Goal: Task Accomplishment & Management: Complete application form

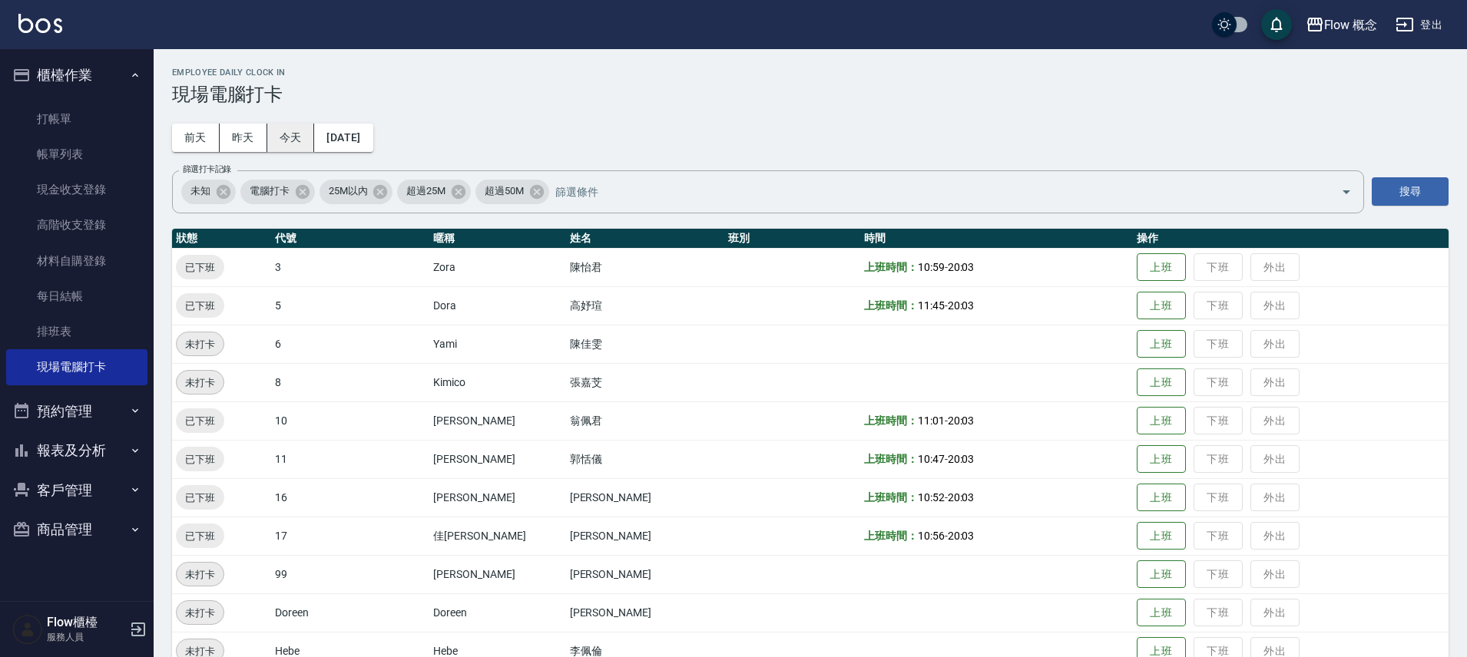
click at [293, 141] on button "今天" at bounding box center [291, 138] width 48 height 28
click at [1137, 297] on button "上班" at bounding box center [1161, 306] width 49 height 27
click at [277, 140] on button "今天" at bounding box center [291, 138] width 48 height 28
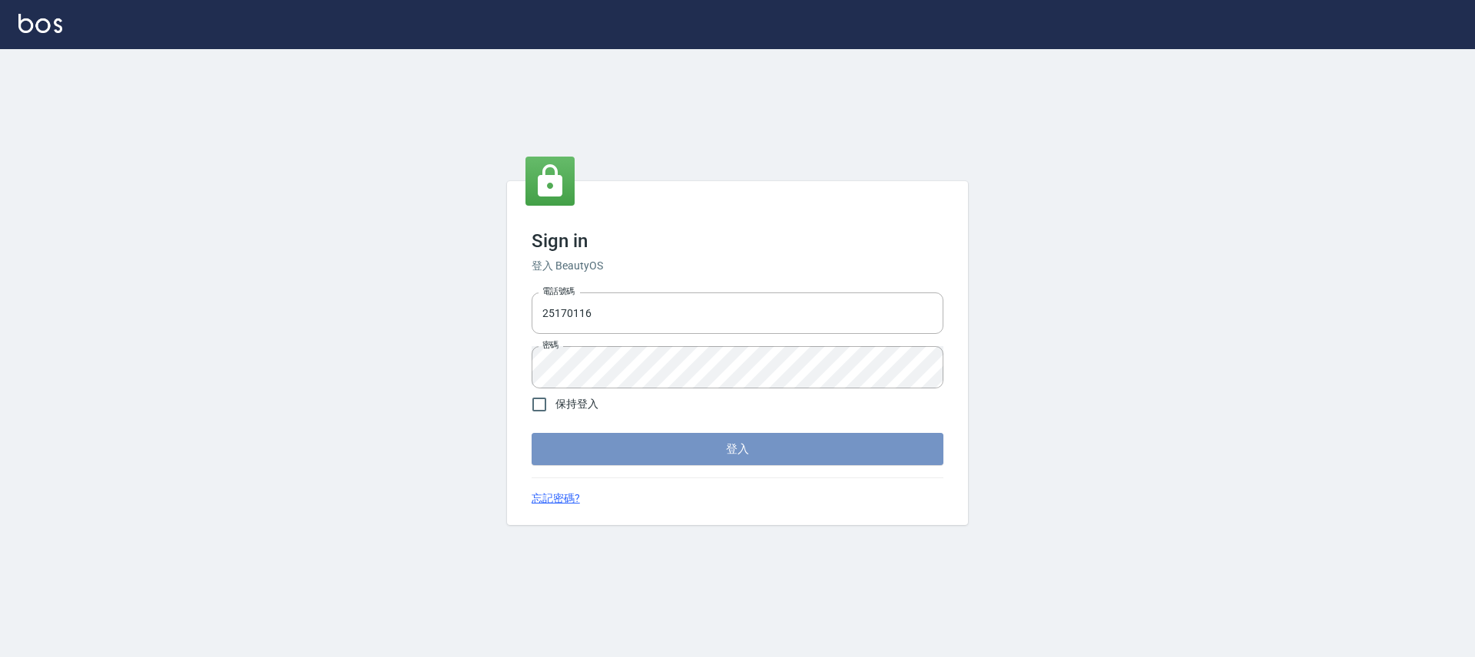
click at [638, 451] on button "登入" at bounding box center [738, 449] width 412 height 32
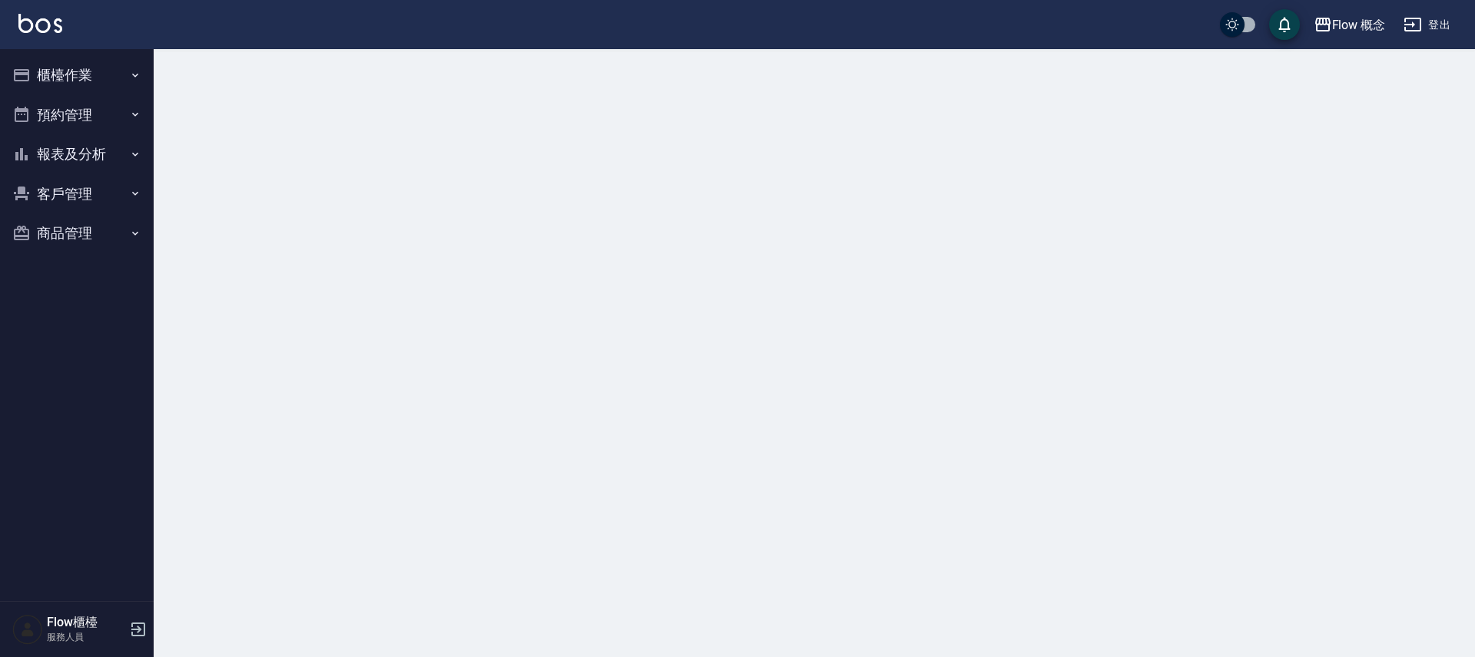
click at [46, 79] on button "櫃檯作業" at bounding box center [76, 75] width 141 height 40
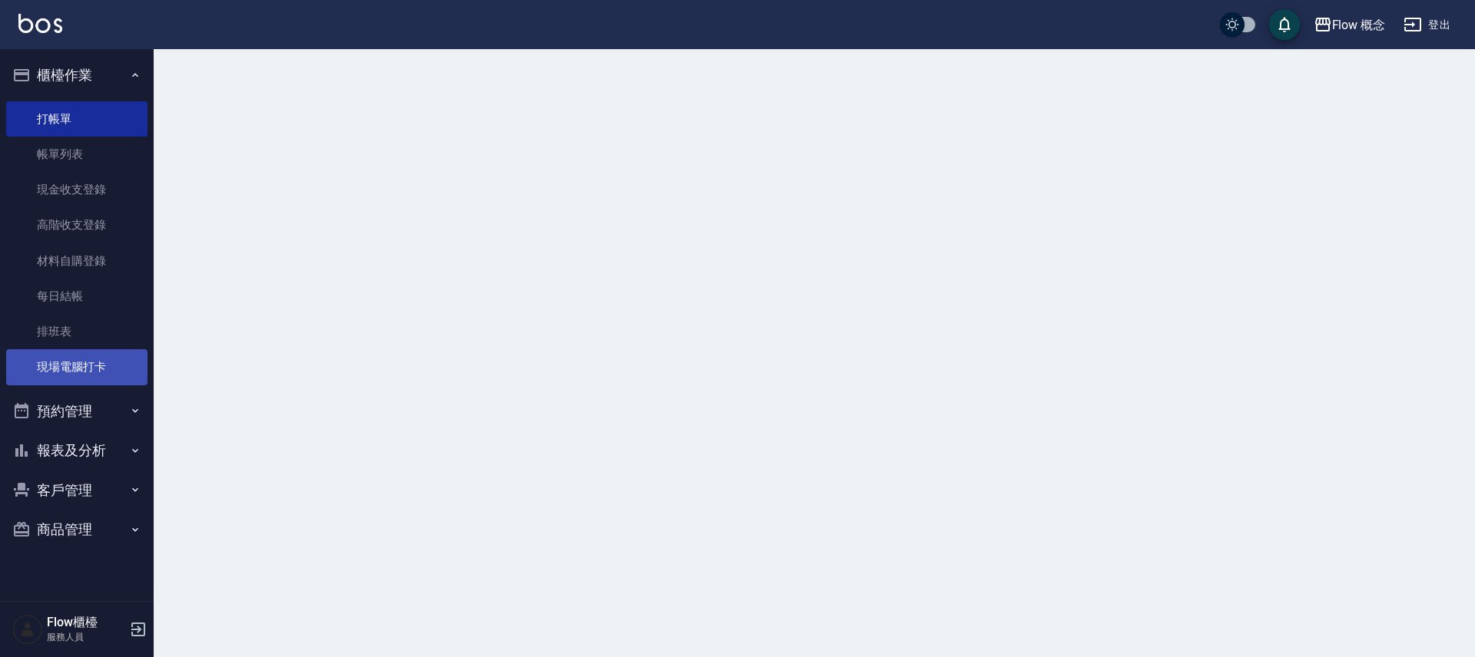
click at [70, 379] on link "現場電腦打卡" at bounding box center [76, 366] width 141 height 35
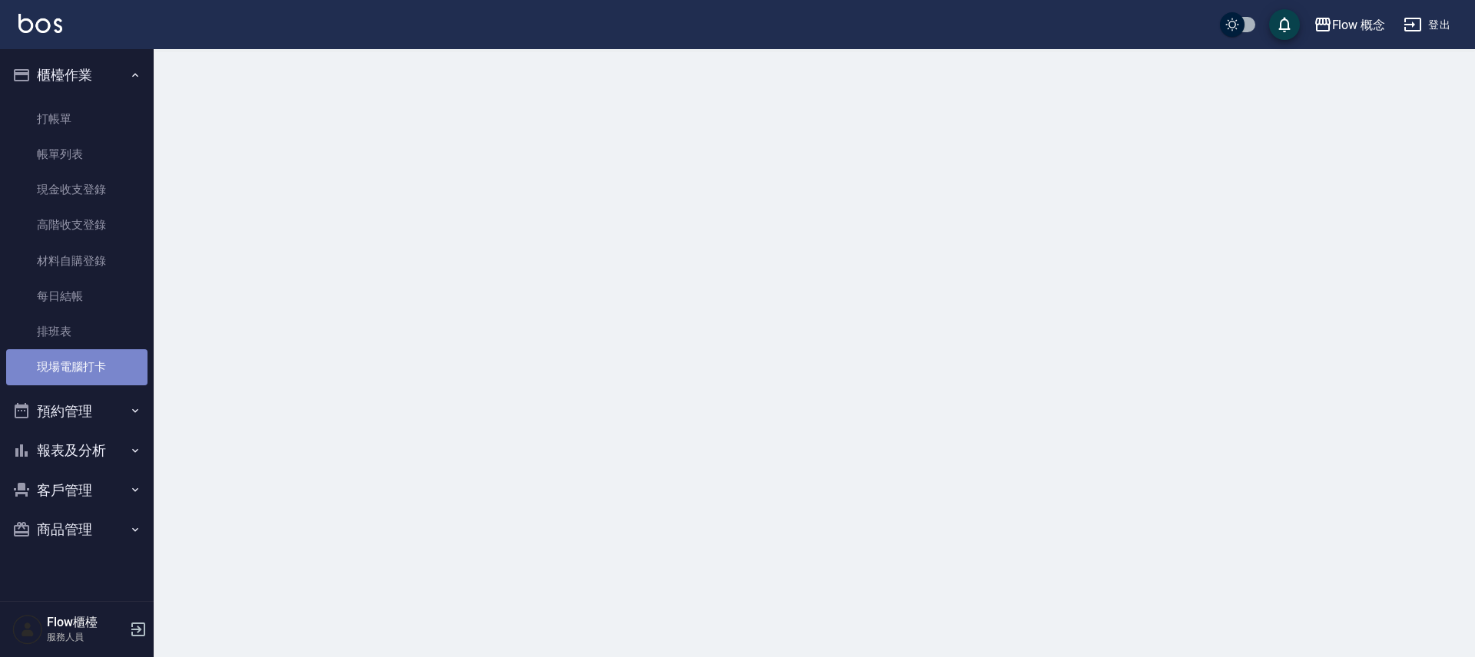
click at [70, 379] on link "現場電腦打卡" at bounding box center [76, 366] width 141 height 35
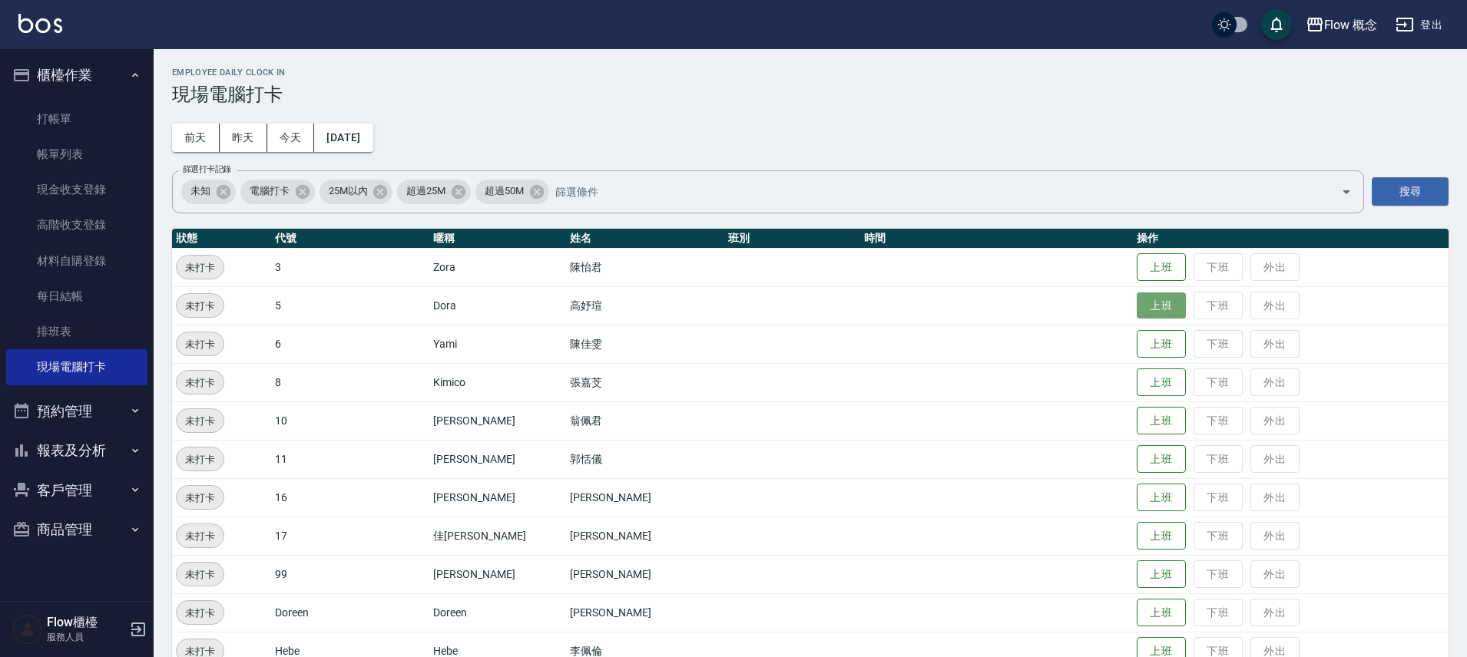
click at [1137, 297] on button "上班" at bounding box center [1161, 306] width 49 height 27
click at [1137, 492] on button "上班" at bounding box center [1161, 498] width 49 height 27
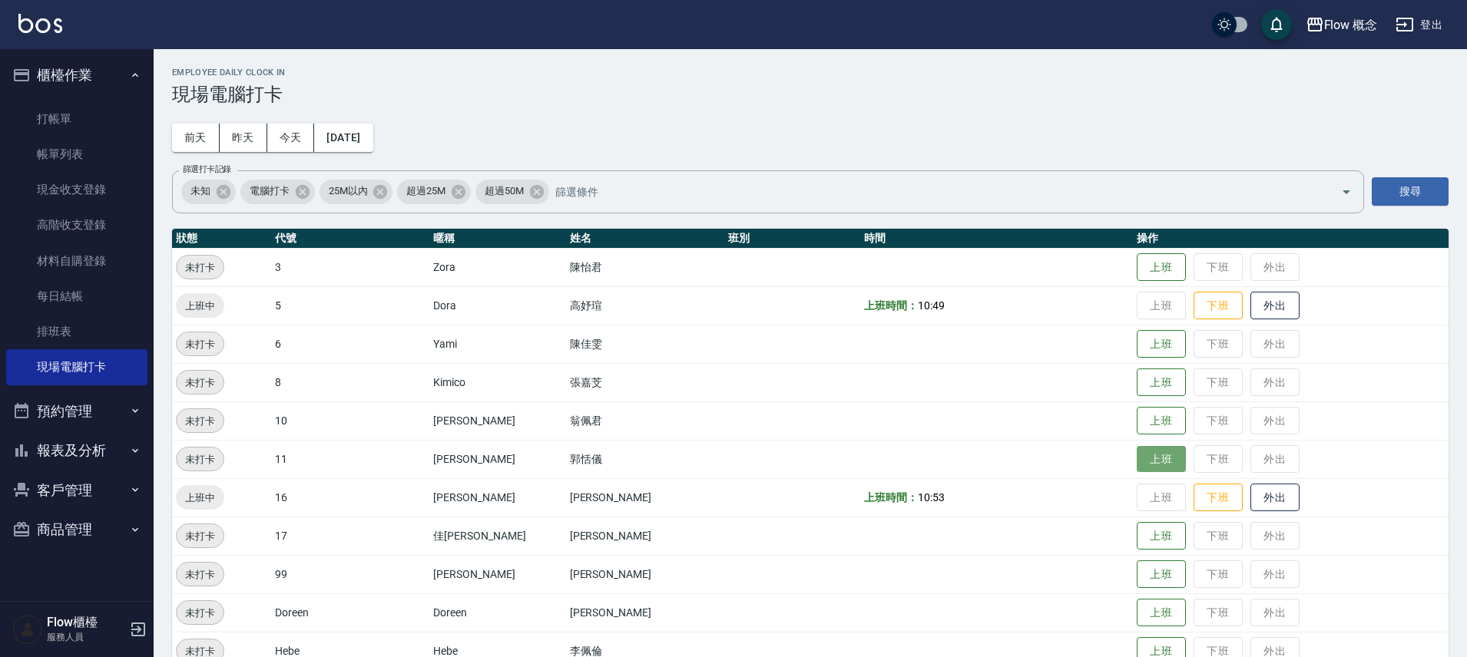
click at [1137, 452] on button "上班" at bounding box center [1161, 459] width 49 height 27
click at [1137, 257] on button "上班" at bounding box center [1161, 267] width 49 height 27
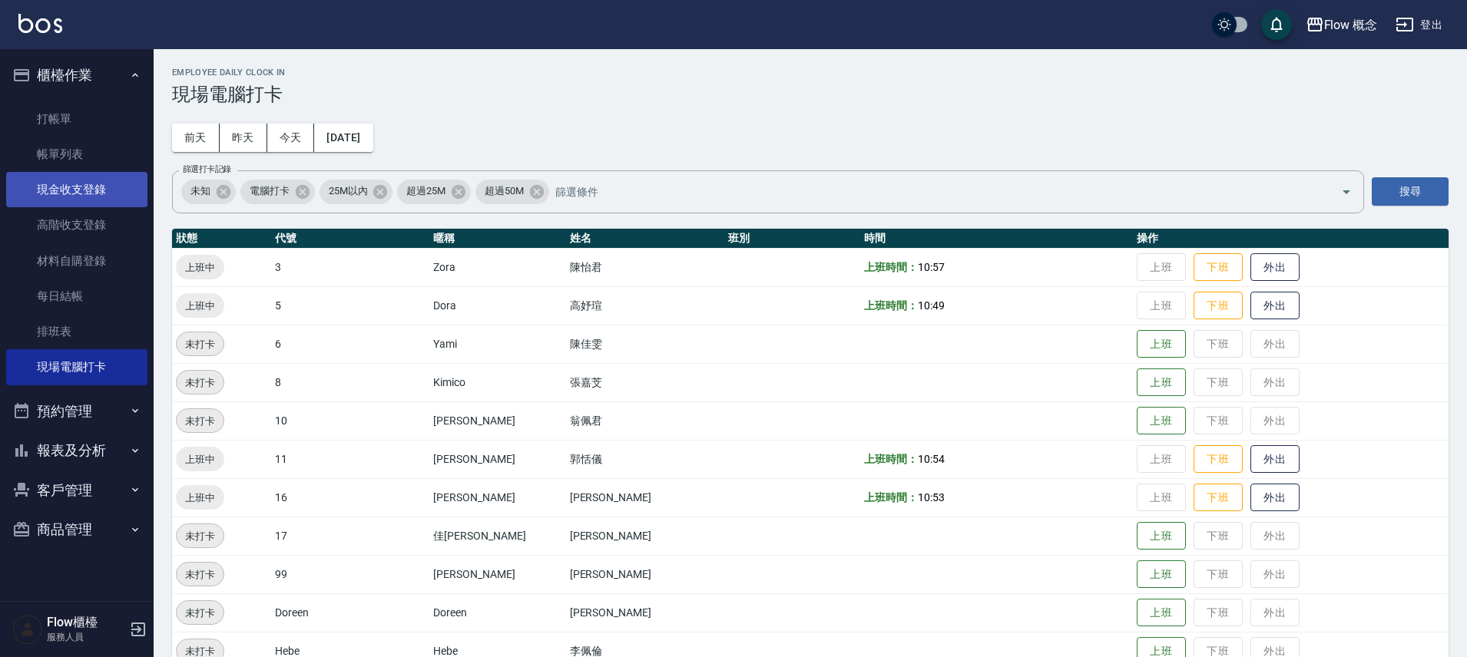
click at [94, 197] on link "現金收支登錄" at bounding box center [76, 189] width 141 height 35
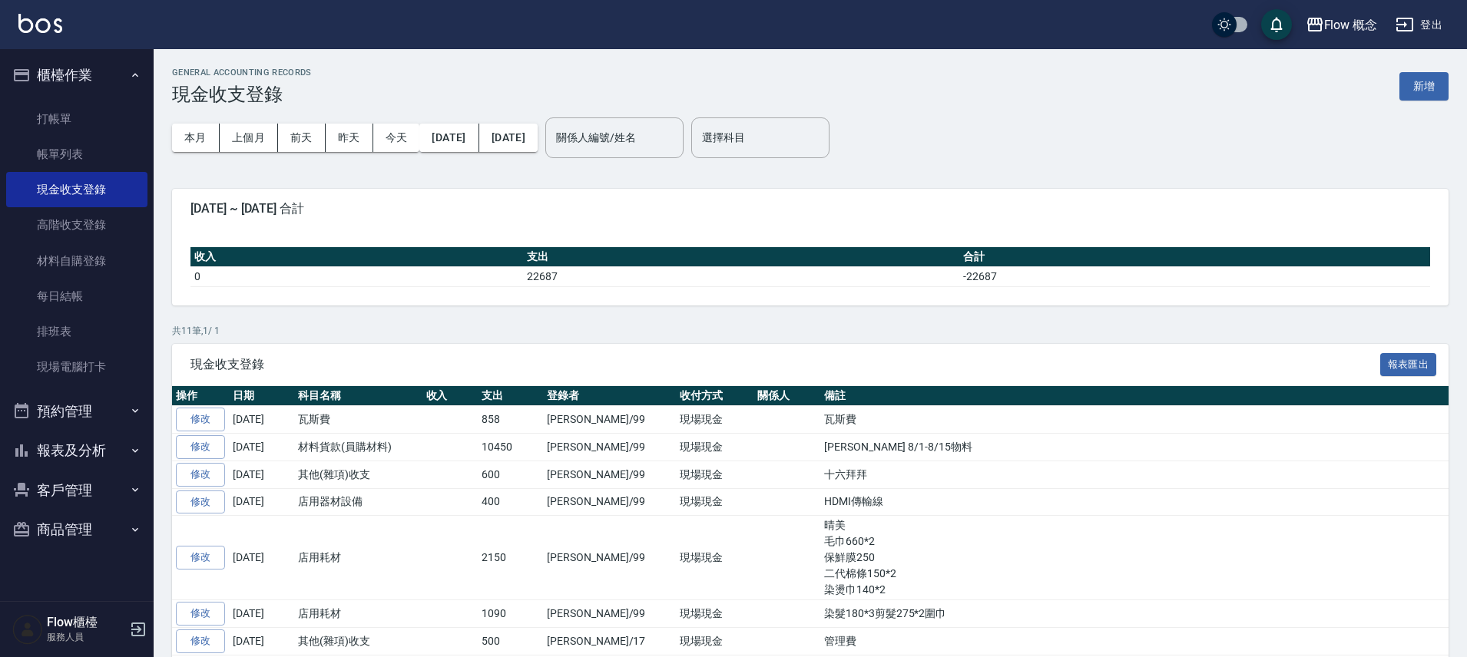
scroll to position [3, 0]
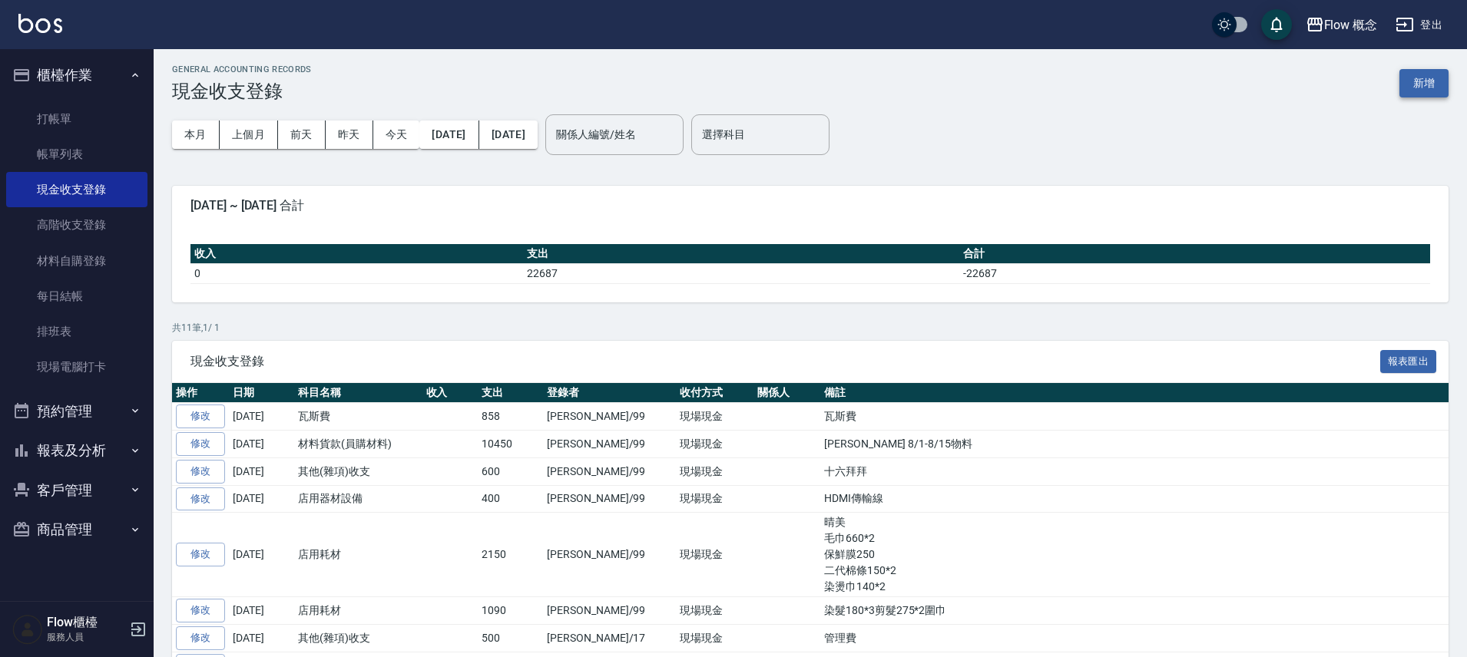
click at [1416, 71] on button "新增" at bounding box center [1423, 83] width 49 height 28
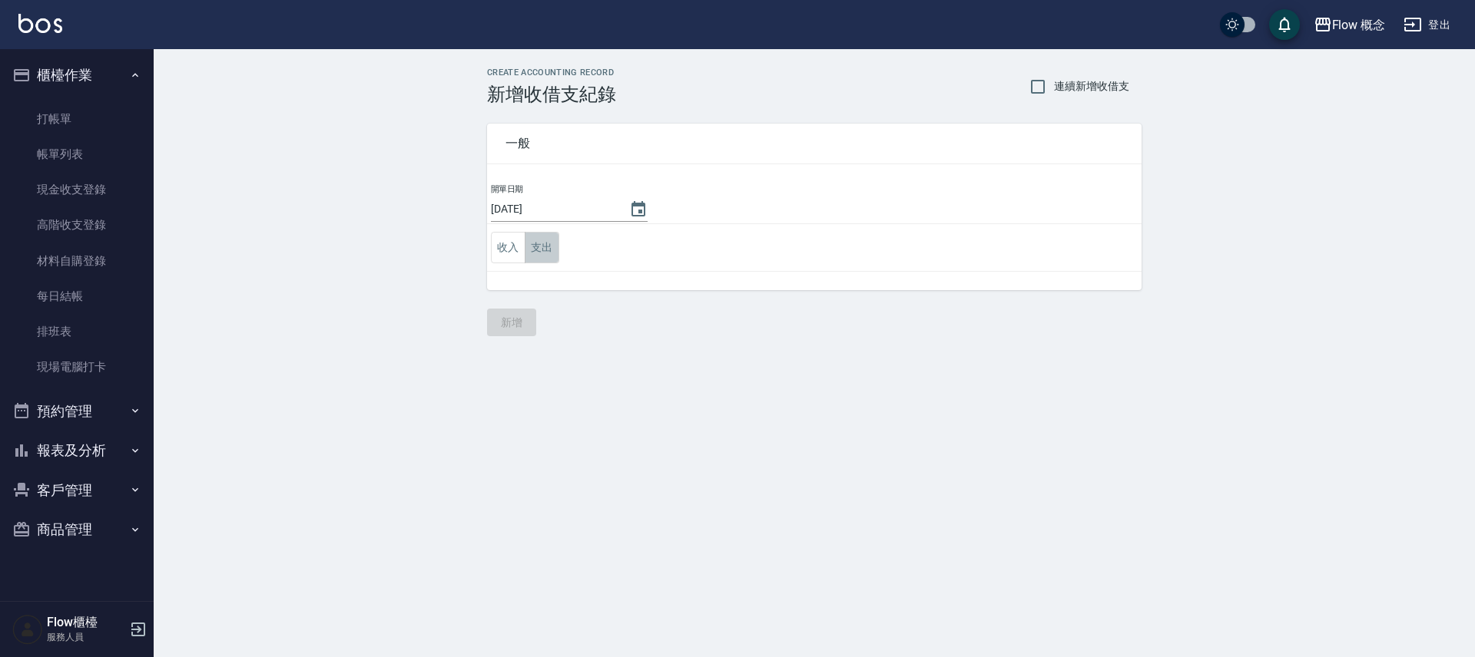
click at [552, 243] on button "支出" at bounding box center [542, 247] width 35 height 31
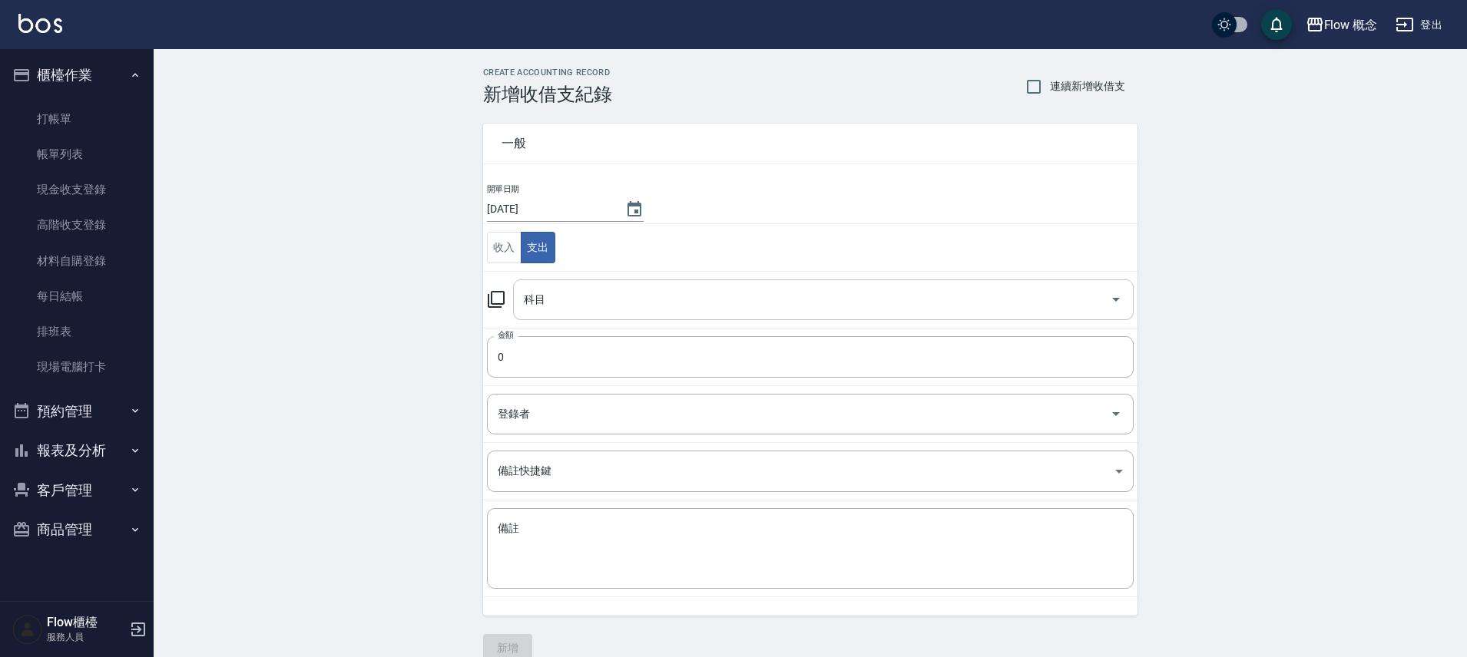
click at [553, 315] on div "科目" at bounding box center [823, 300] width 621 height 41
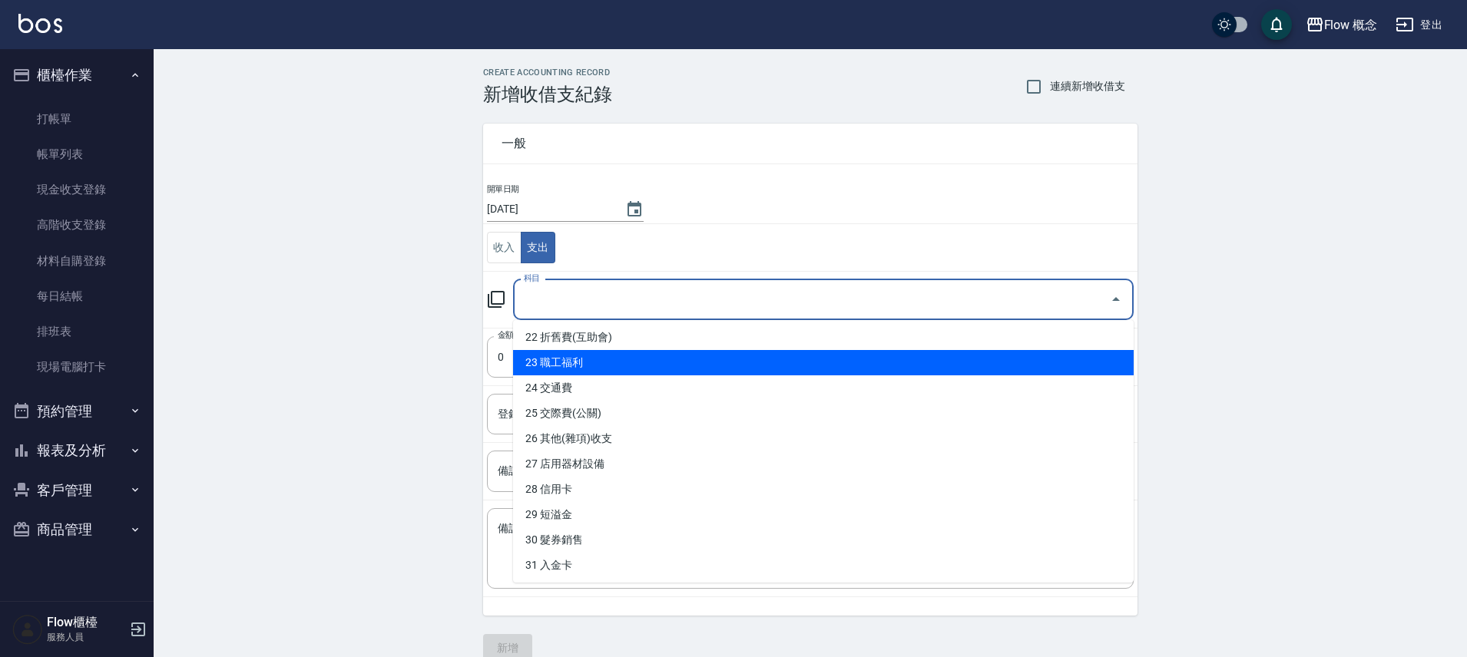
scroll to position [653, 0]
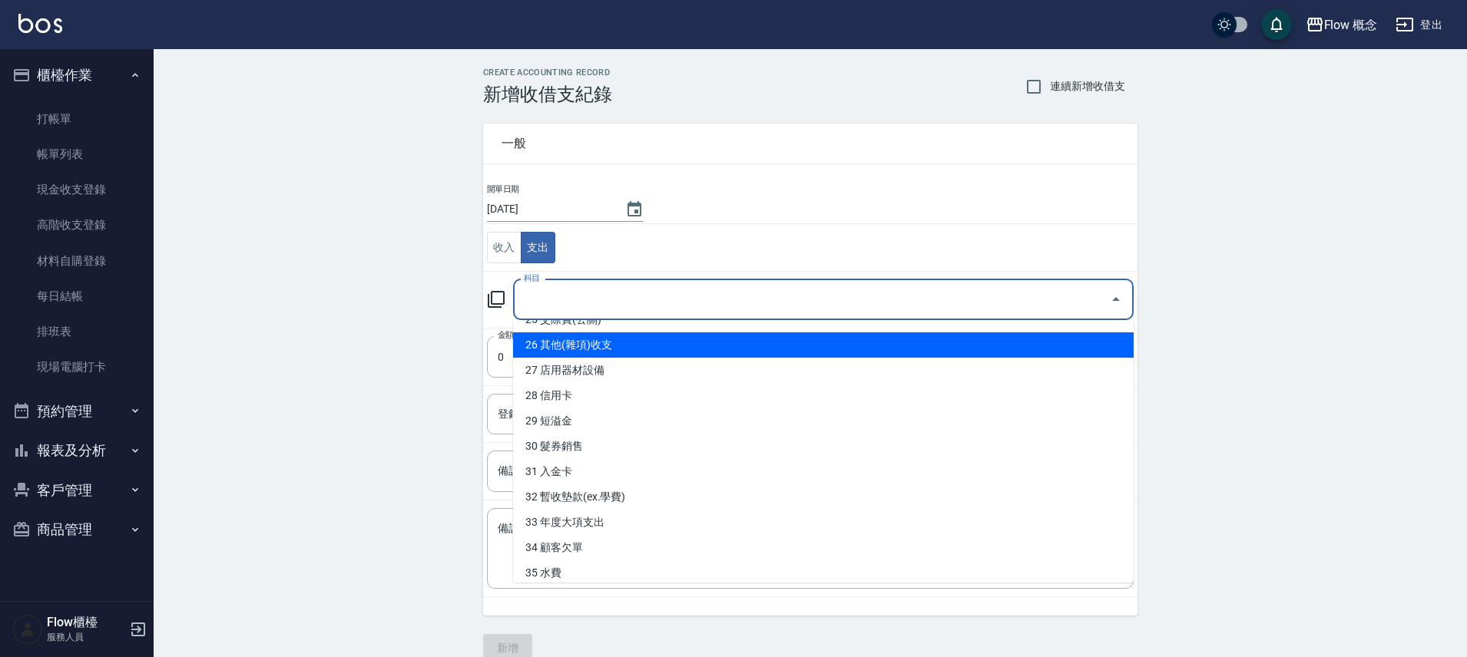
click at [606, 344] on li "26 其他(雜項)收支" at bounding box center [823, 345] width 621 height 25
type input "26 其他(雜項)收支"
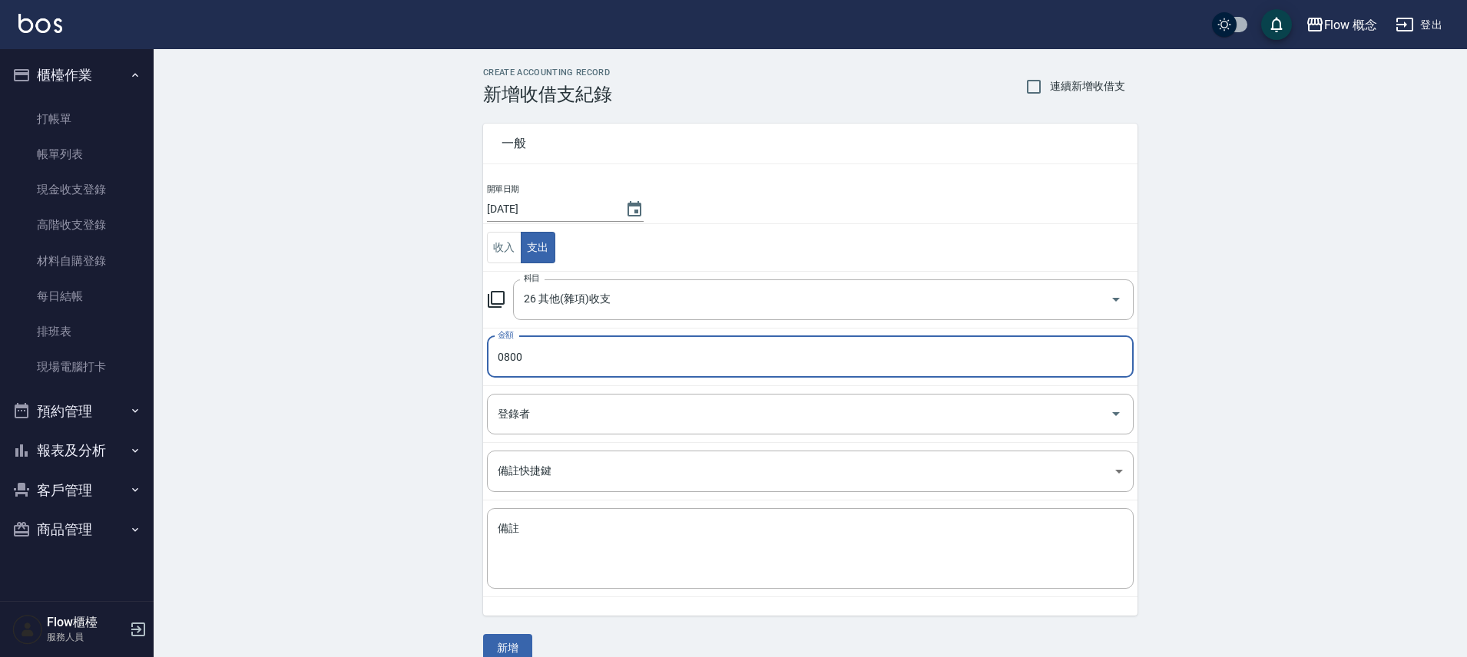
type input "0800"
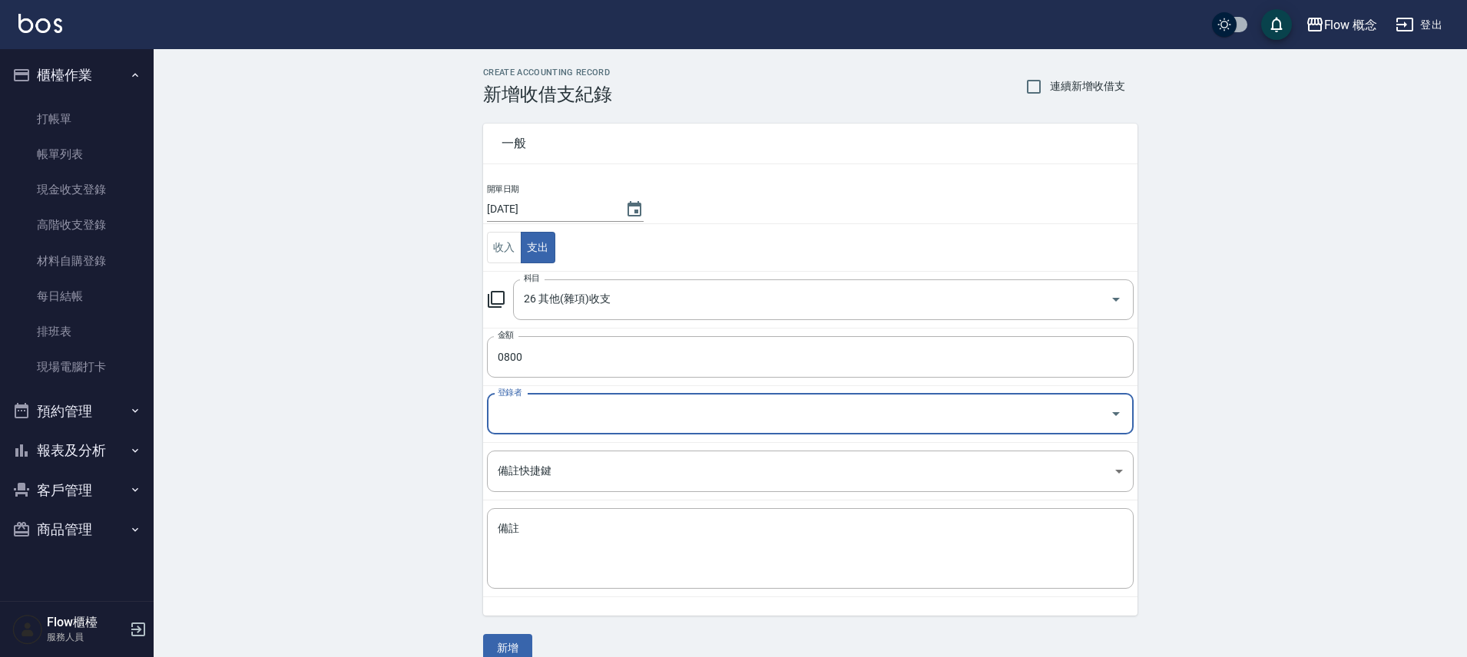
click at [565, 419] on input "登錄者" at bounding box center [799, 414] width 610 height 27
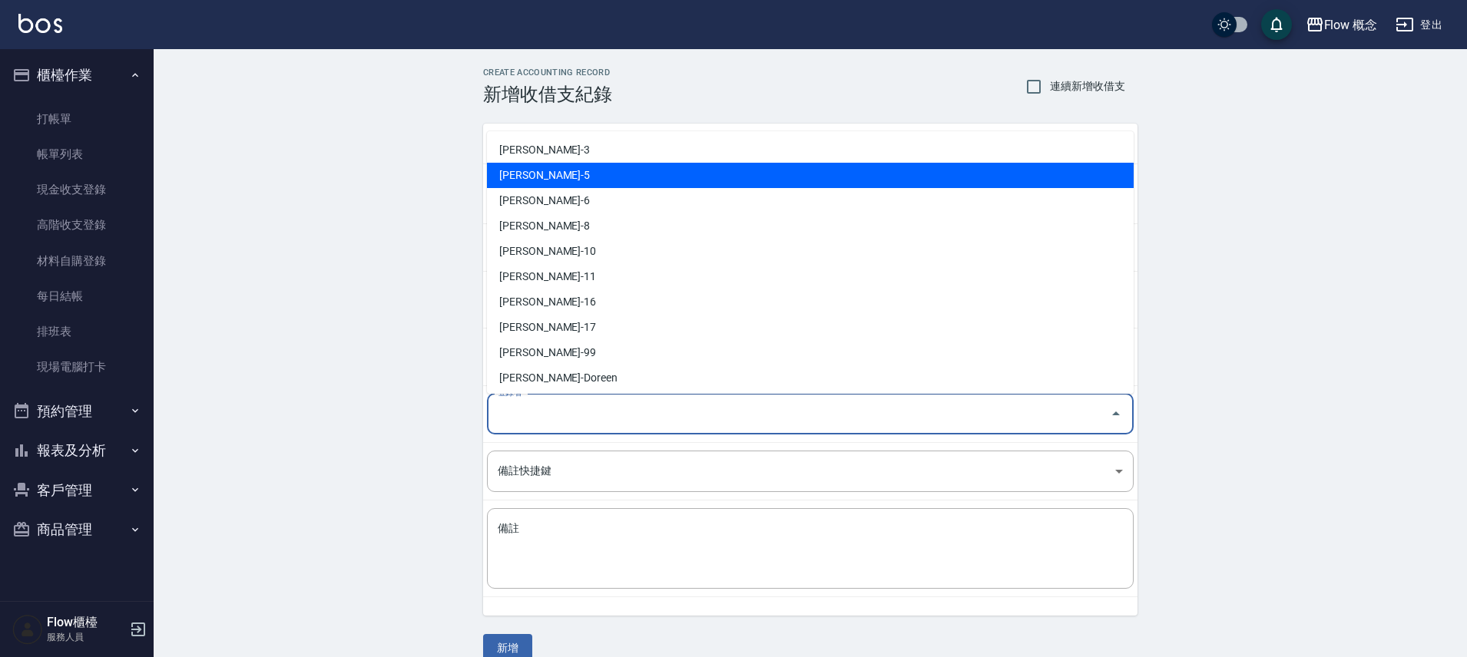
click at [532, 181] on li "高妤瑄-5" at bounding box center [810, 175] width 647 height 25
type input "高妤瑄-5"
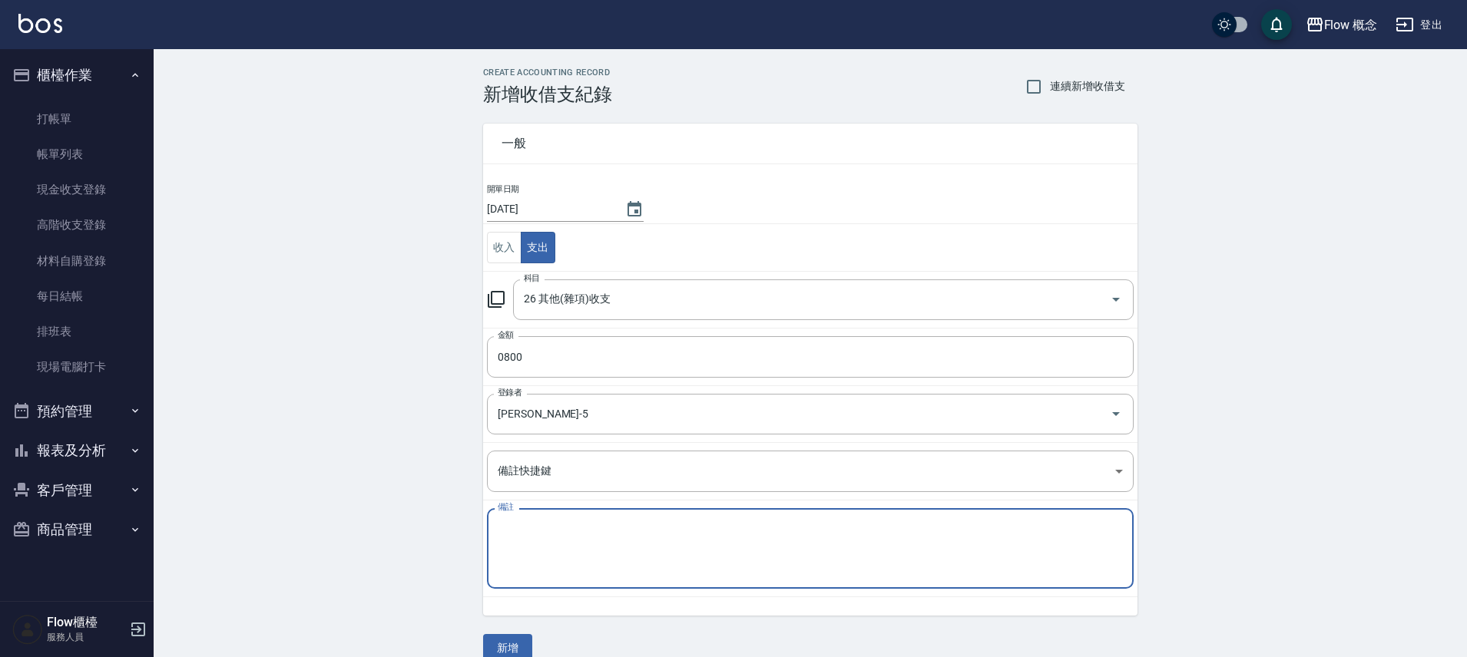
click at [568, 542] on textarea "備註" at bounding box center [810, 549] width 625 height 55
click at [561, 526] on textarea "8月垃圾廢" at bounding box center [810, 549] width 625 height 55
type textarea "8月垃圾費"
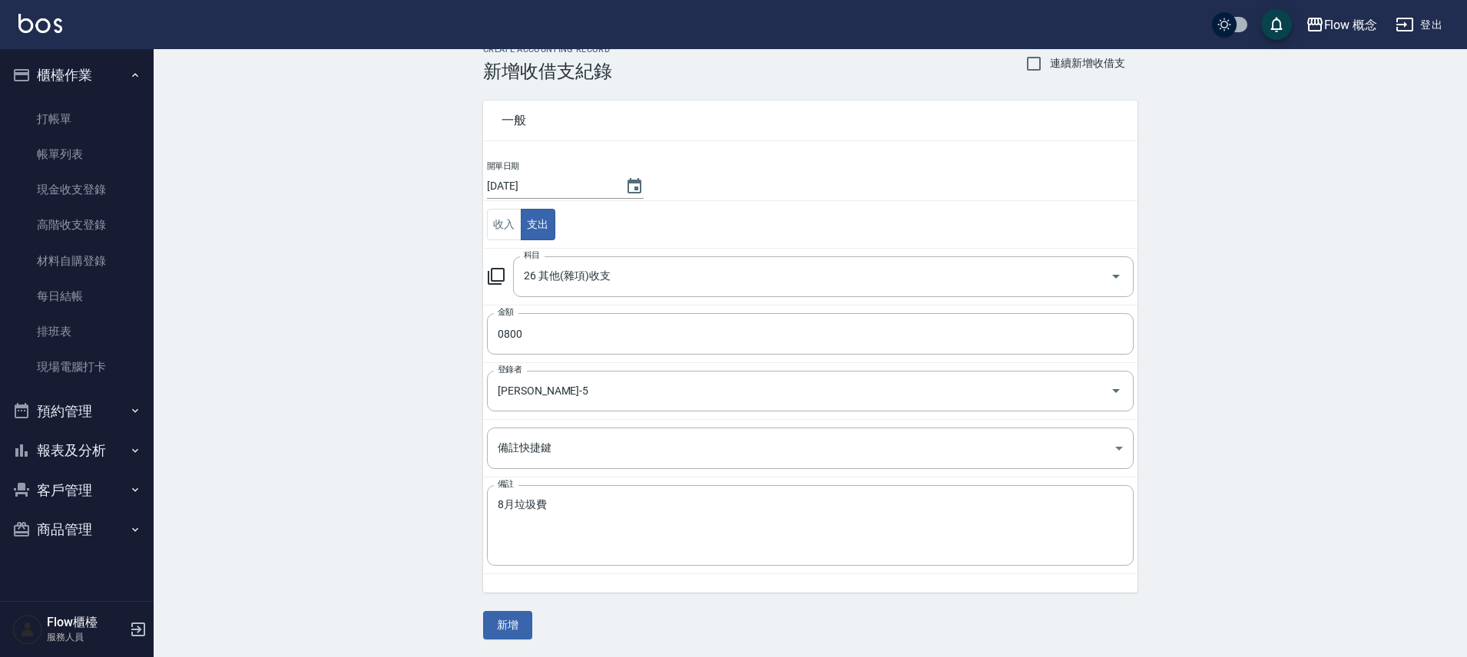
scroll to position [24, 0]
click at [502, 616] on button "新增" at bounding box center [507, 625] width 49 height 28
